Goal: Task Accomplishment & Management: Manage account settings

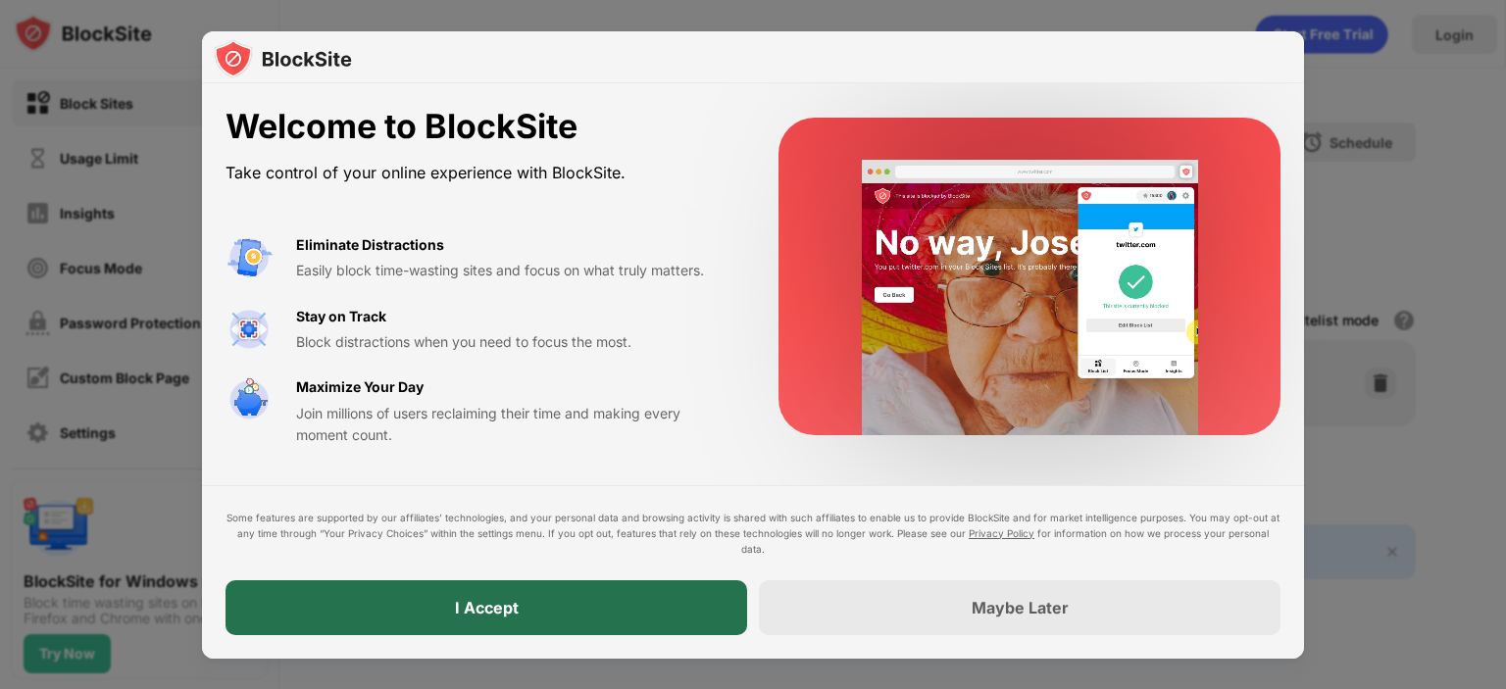
click at [492, 609] on div "I Accept" at bounding box center [487, 608] width 64 height 20
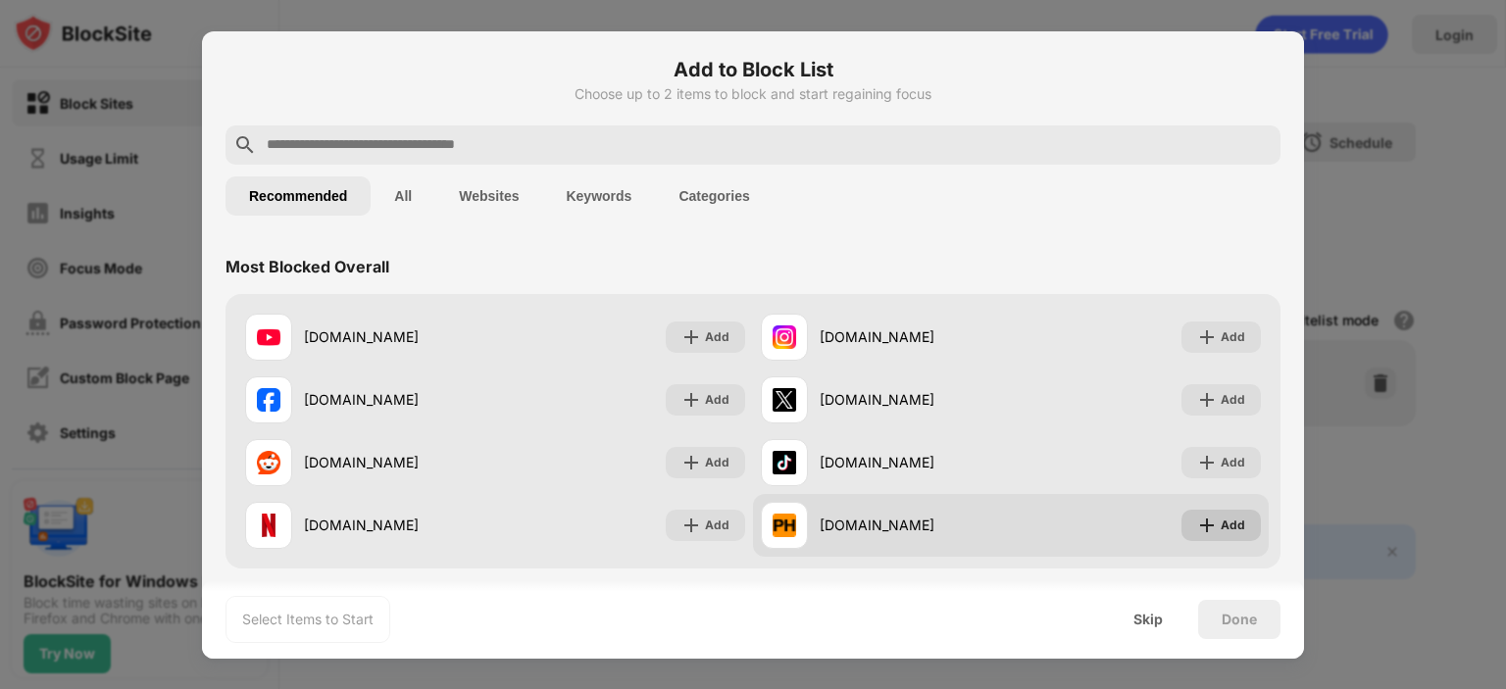
click at [1221, 527] on div "Add" at bounding box center [1233, 526] width 25 height 20
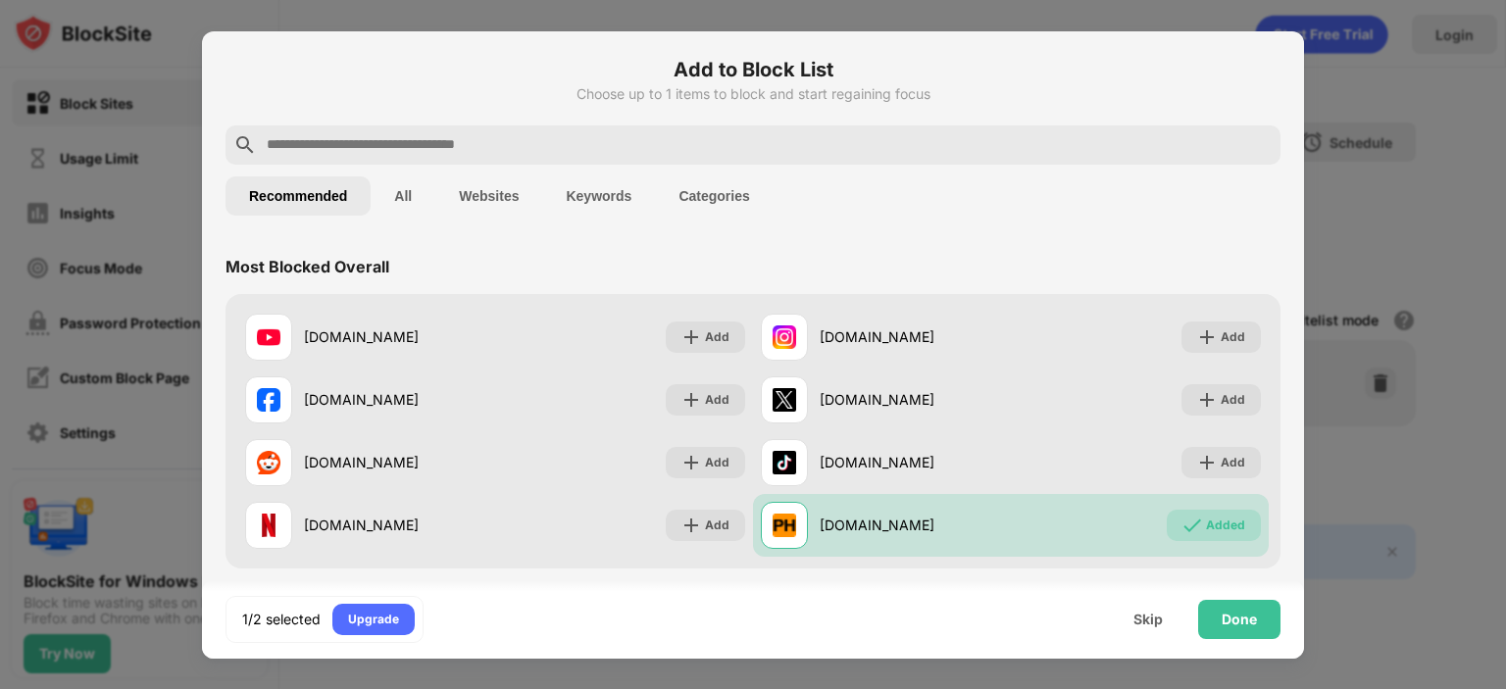
click at [410, 187] on button "All" at bounding box center [403, 195] width 65 height 39
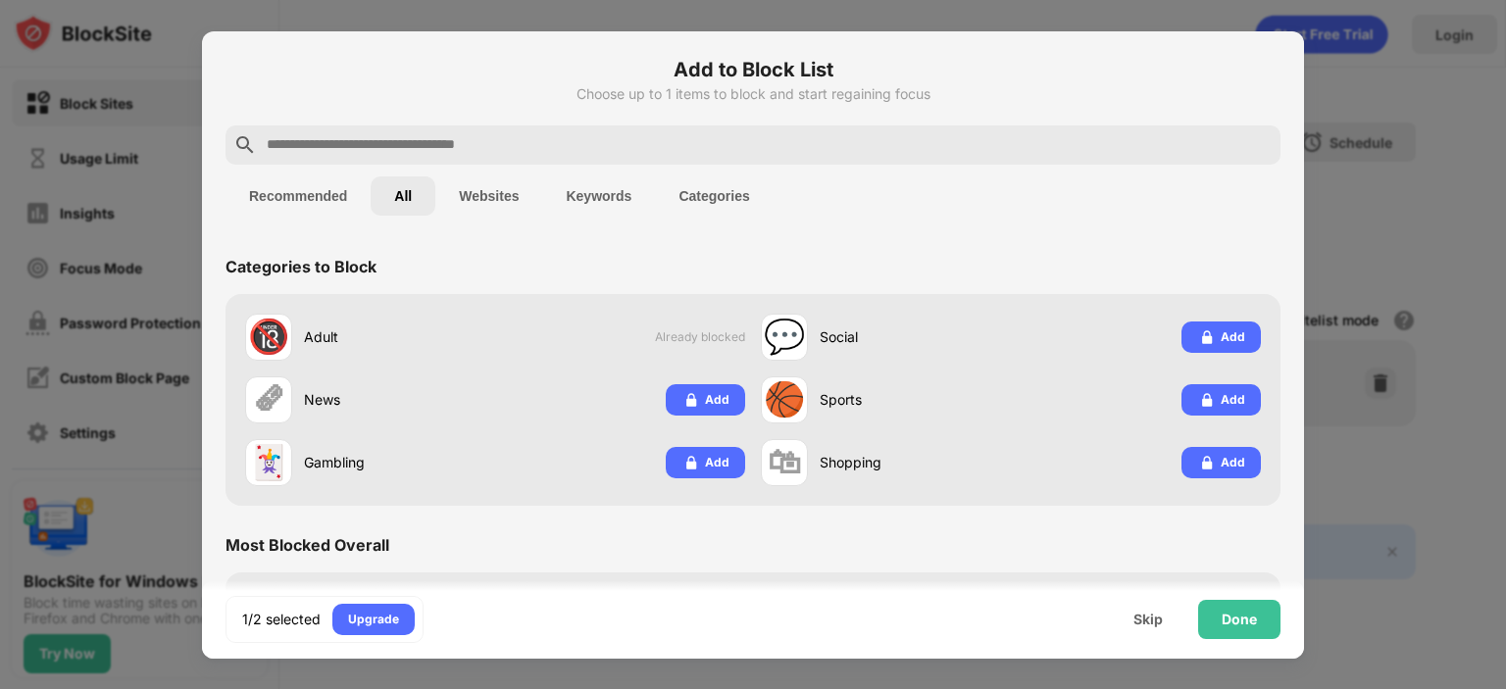
click at [482, 187] on button "Websites" at bounding box center [488, 195] width 107 height 39
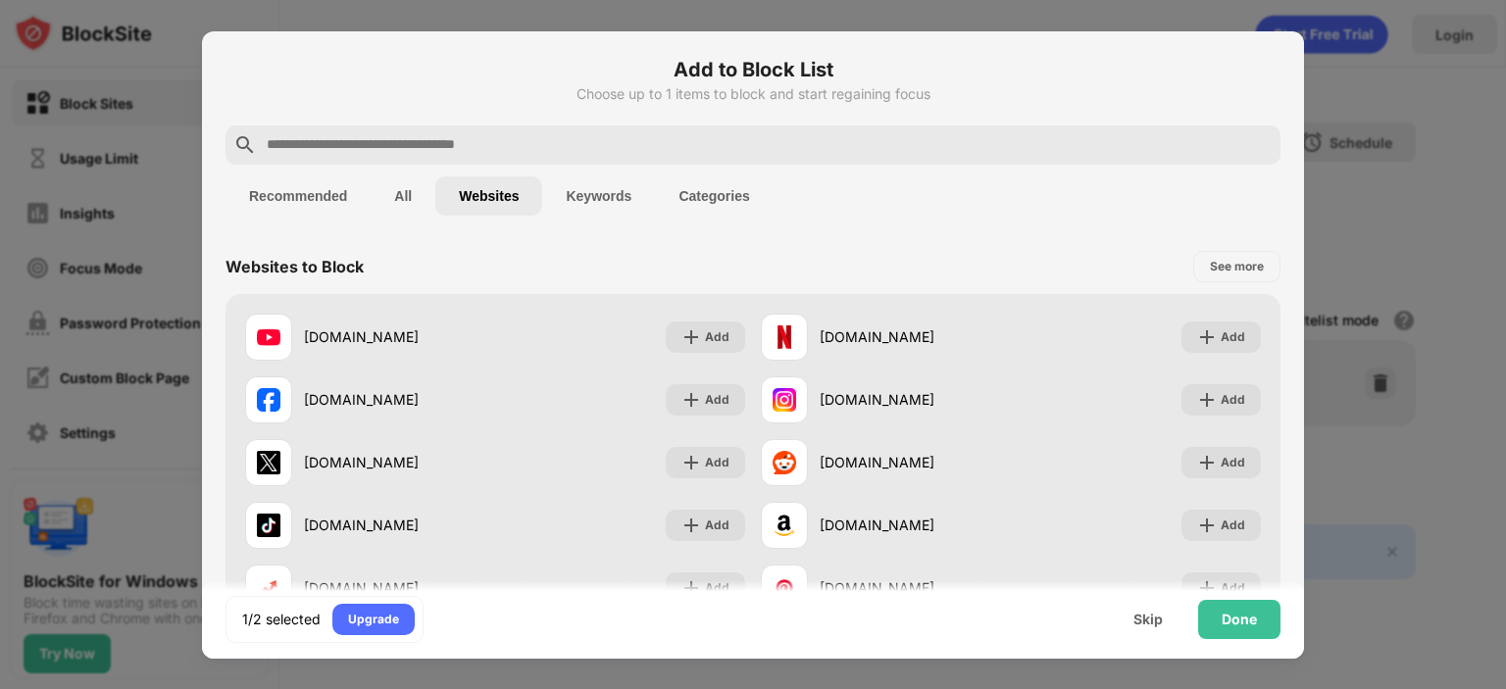
click at [593, 187] on button "Keywords" at bounding box center [598, 195] width 113 height 39
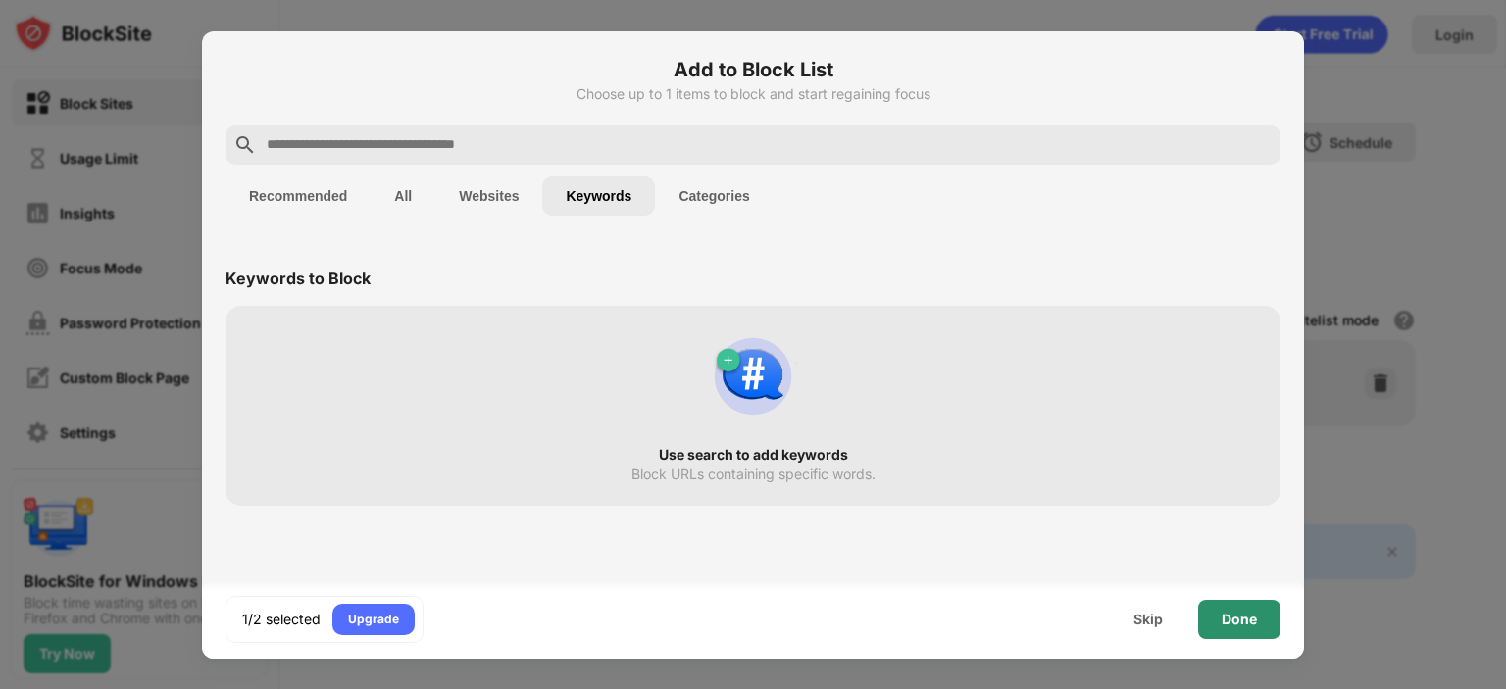
click at [1245, 625] on div "Done" at bounding box center [1239, 620] width 35 height 16
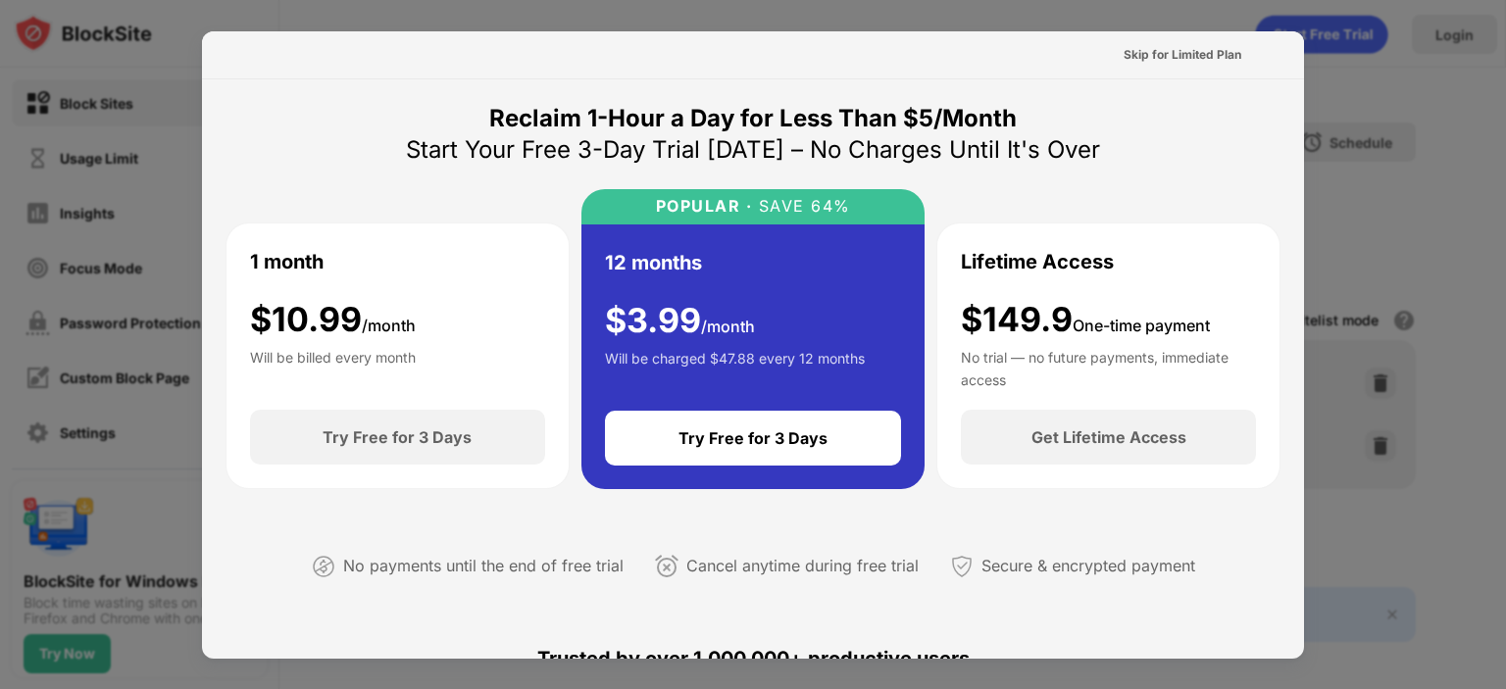
scroll to position [163, 0]
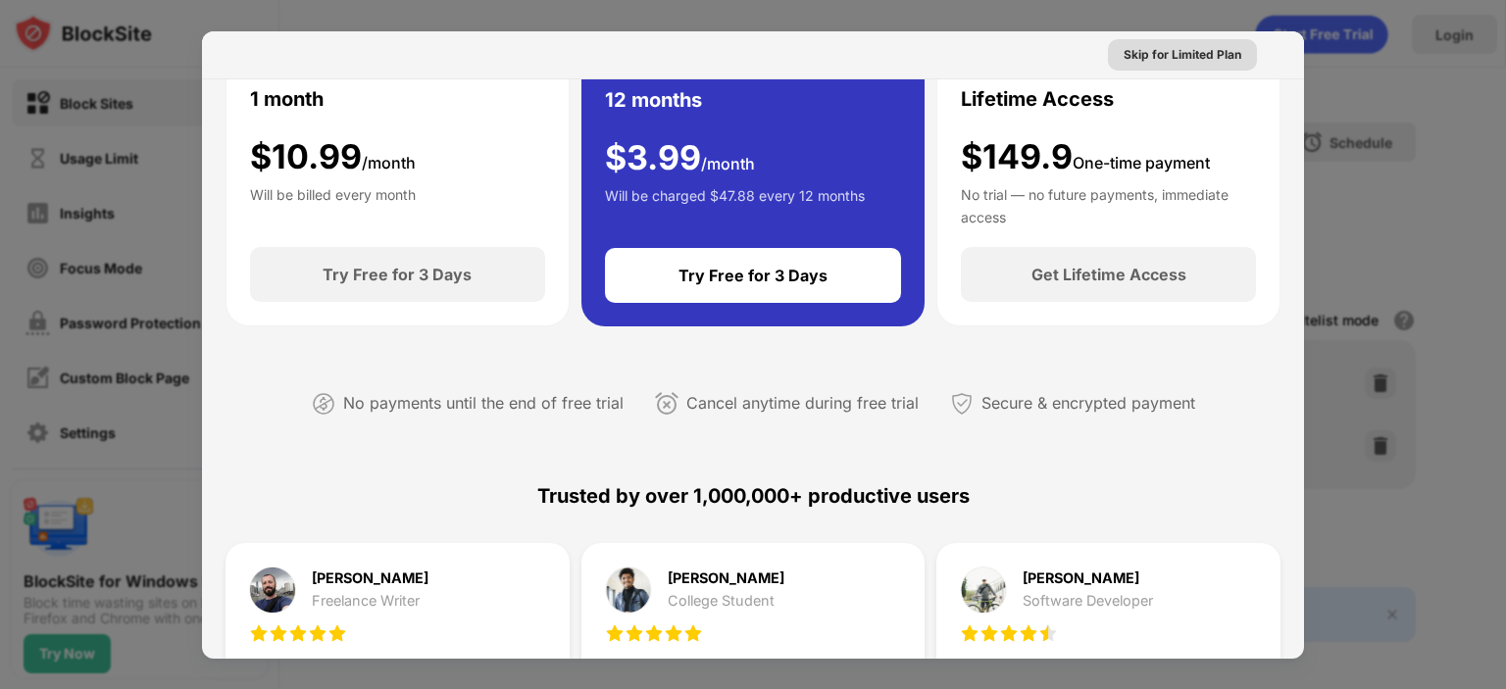
click at [1157, 57] on div "Skip for Limited Plan" at bounding box center [1183, 55] width 118 height 20
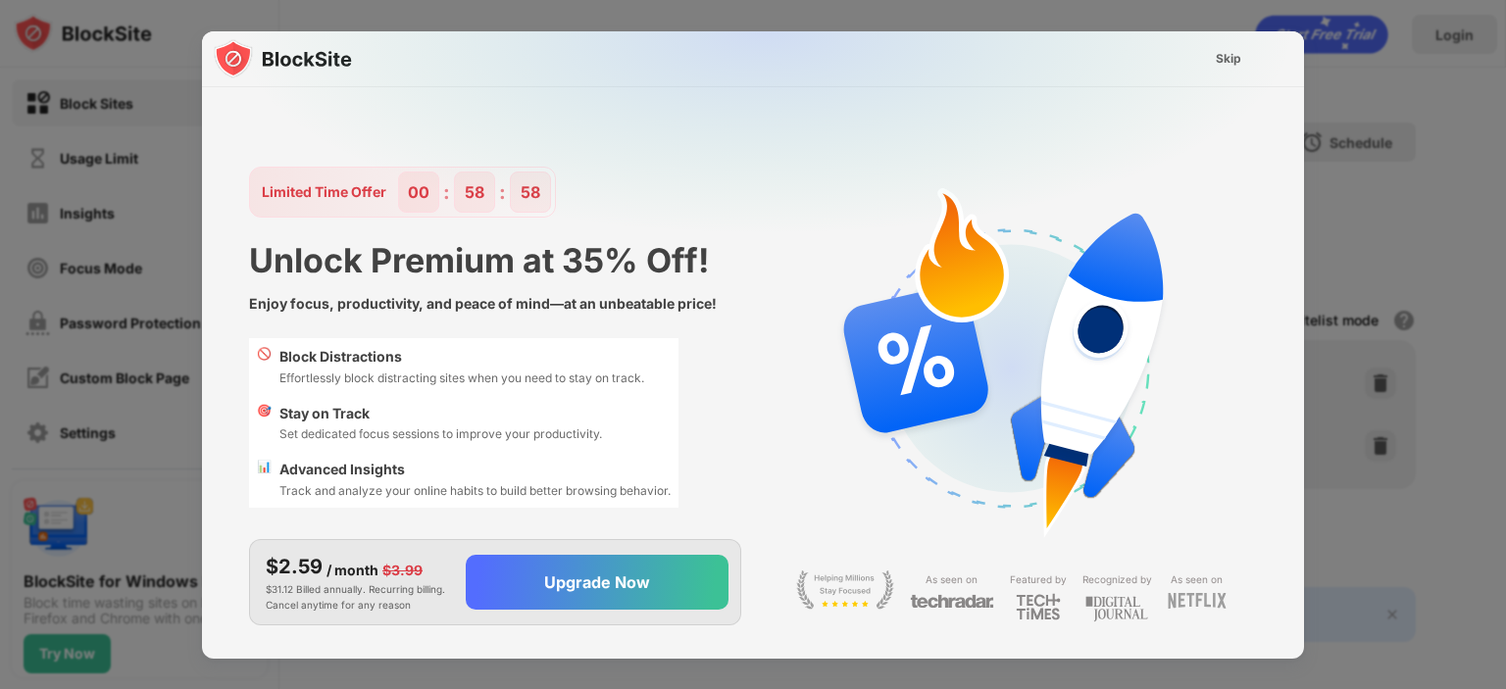
scroll to position [0, 0]
click at [1233, 61] on div "Skip" at bounding box center [1228, 59] width 25 height 20
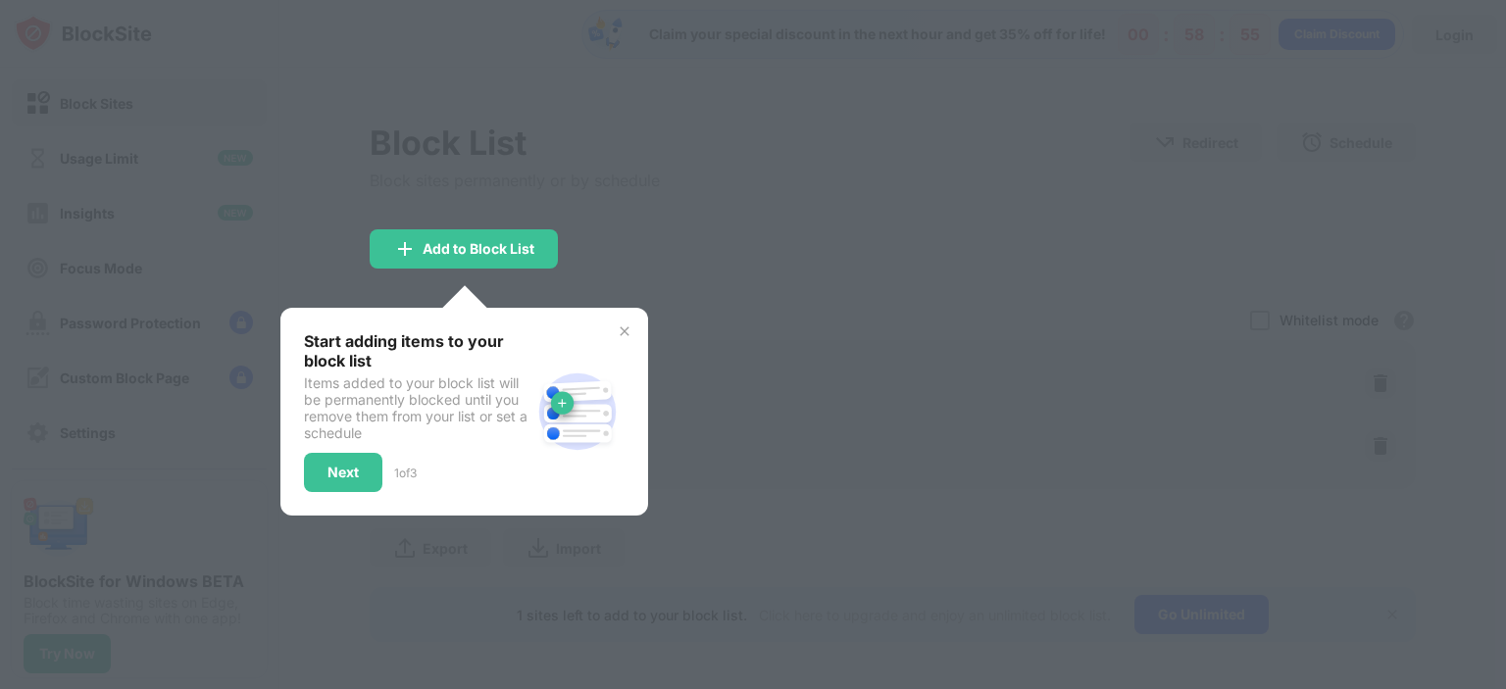
click at [628, 332] on img at bounding box center [625, 332] width 16 height 16
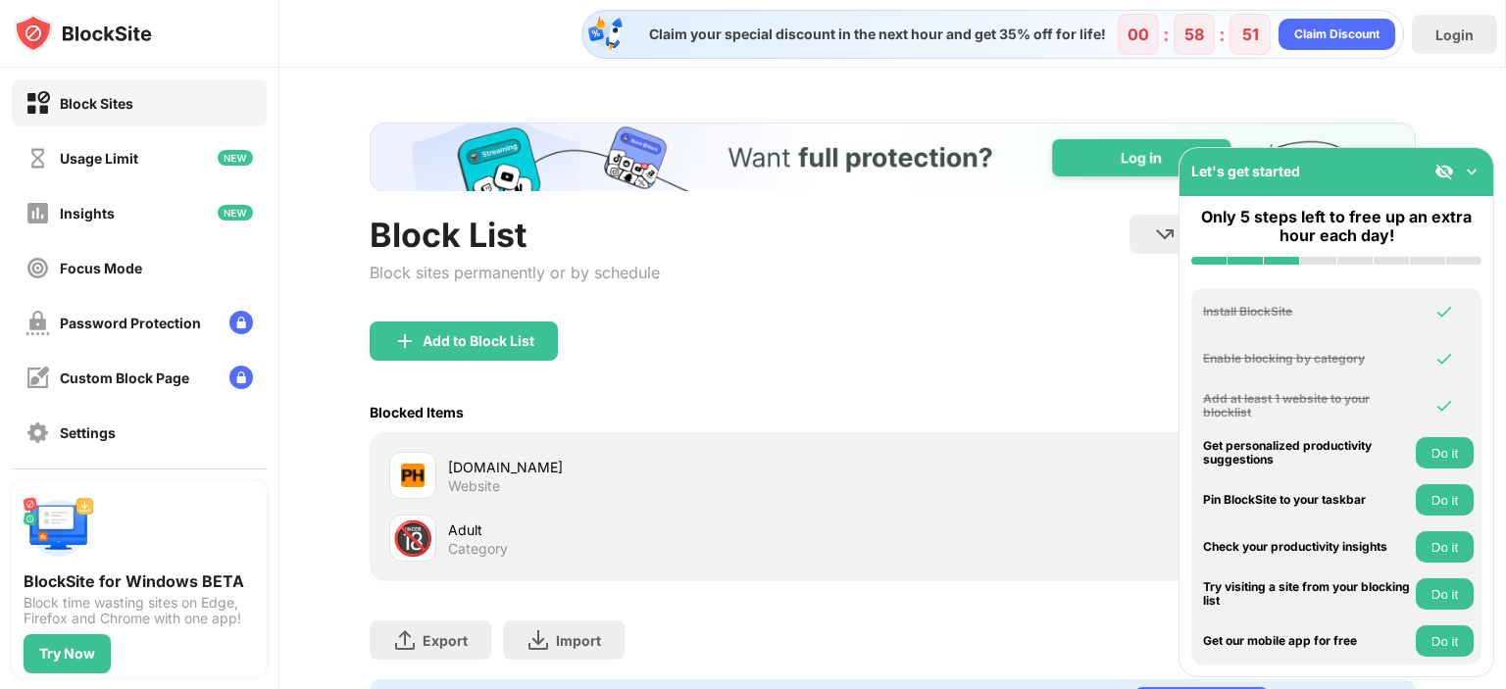
click at [1471, 170] on img at bounding box center [1472, 172] width 20 height 20
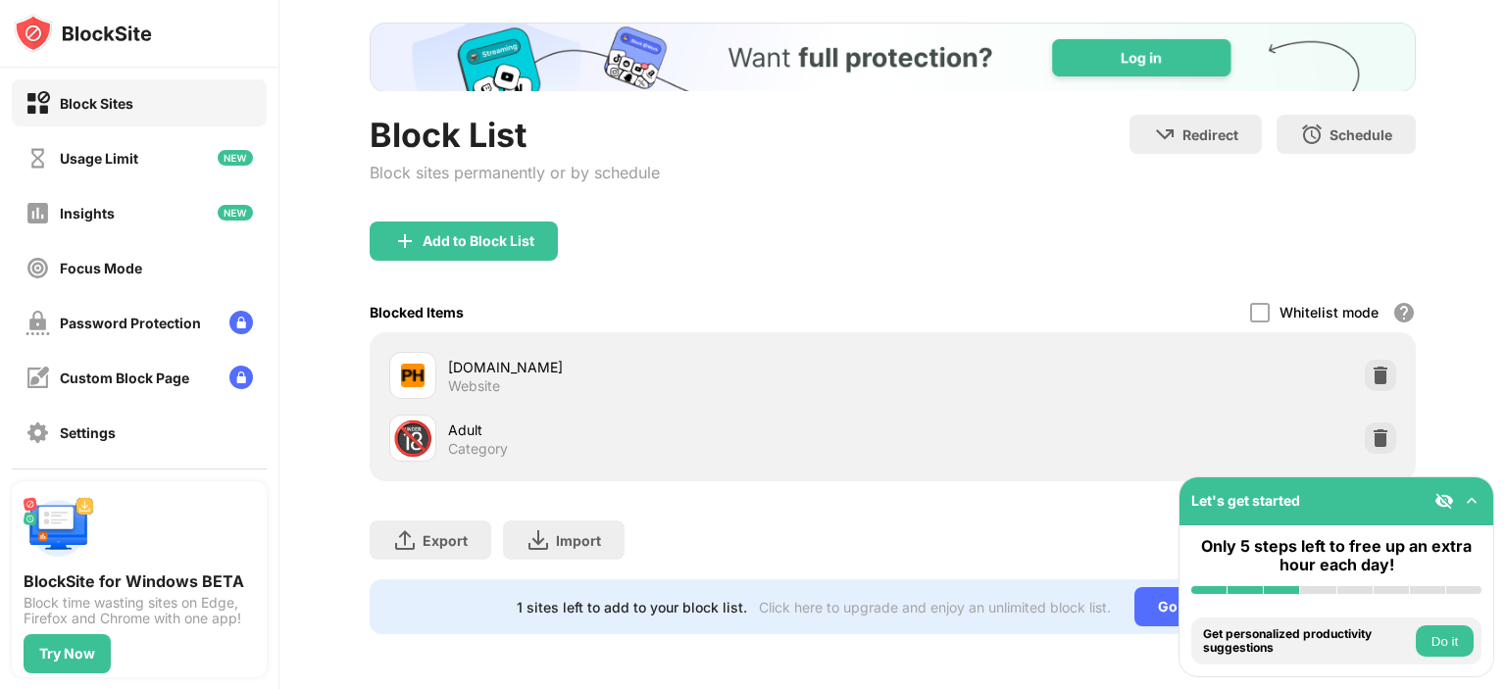
click at [1470, 506] on img at bounding box center [1472, 501] width 20 height 20
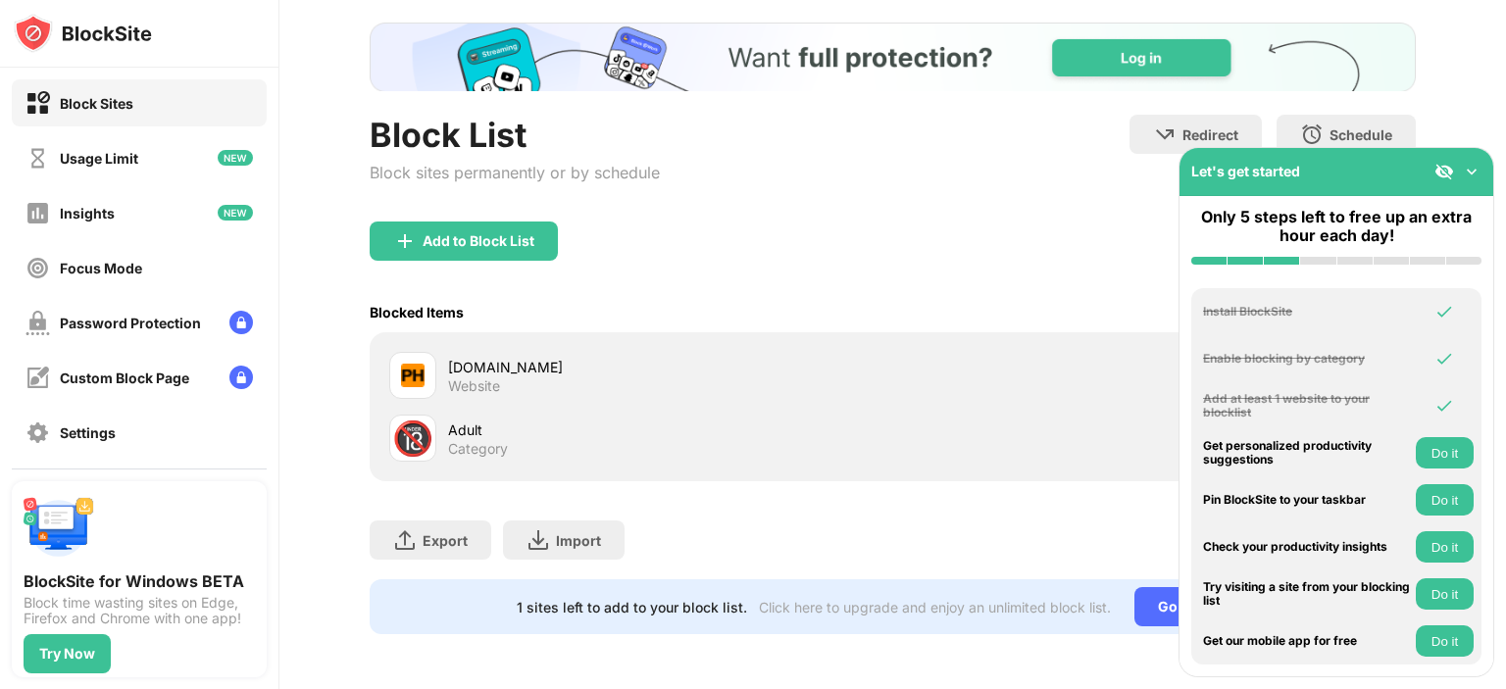
click at [1471, 172] on img at bounding box center [1472, 172] width 20 height 20
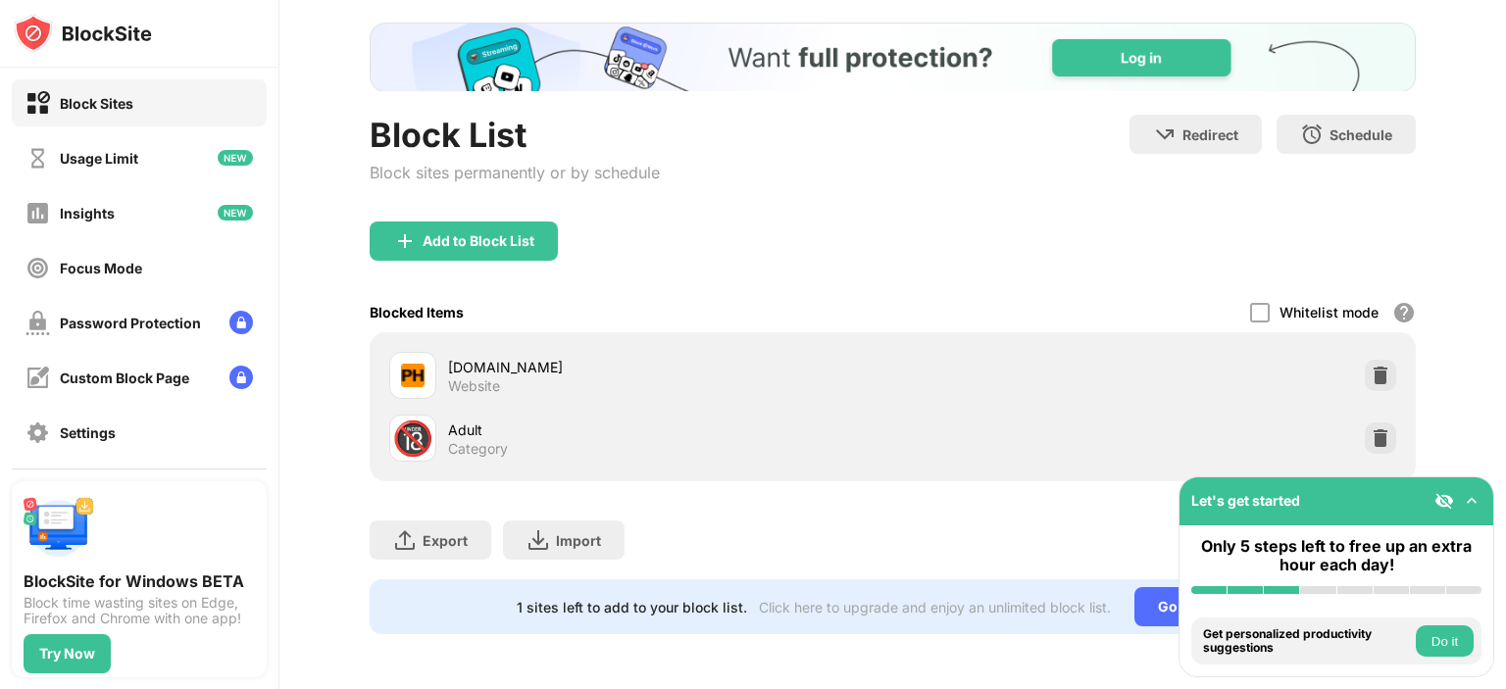
scroll to position [112, 0]
